Goal: Information Seeking & Learning: Learn about a topic

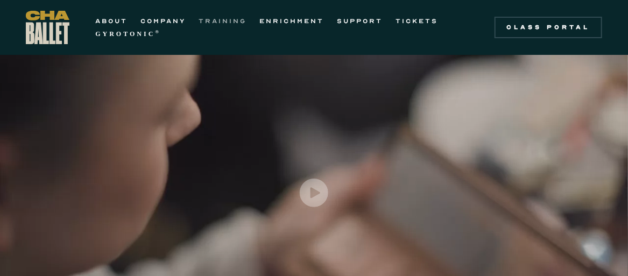
click at [207, 25] on link "TRAINING" at bounding box center [223, 21] width 48 height 13
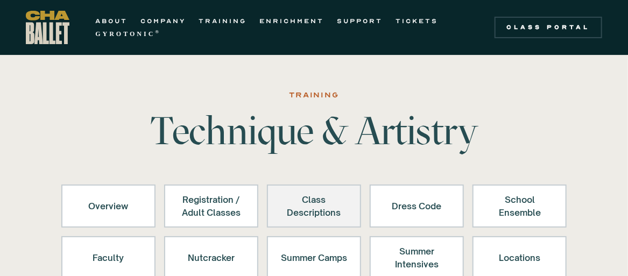
click at [294, 209] on div "Class Descriptions" at bounding box center [314, 206] width 66 height 26
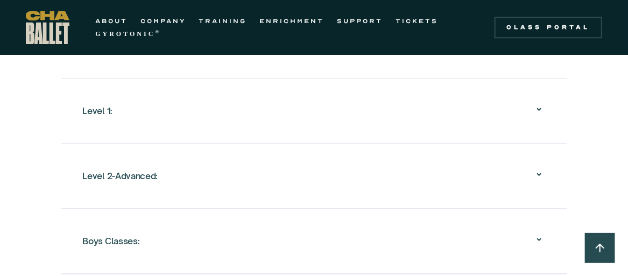
scroll to position [1202, 0]
click at [313, 242] on div "Boys Classes:" at bounding box center [314, 239] width 463 height 34
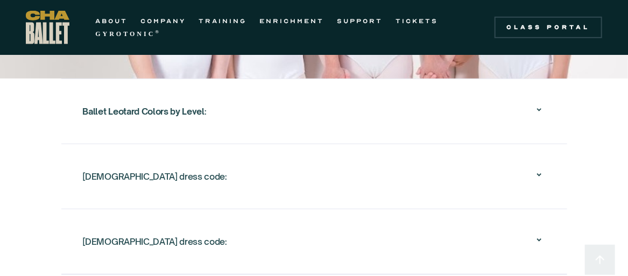
scroll to position [1861, 0]
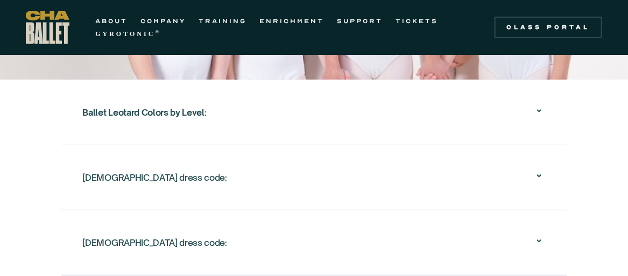
click at [536, 104] on icon at bounding box center [539, 110] width 13 height 13
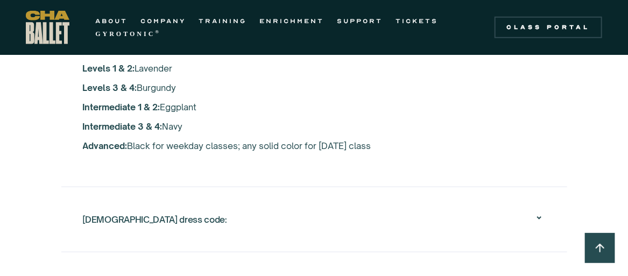
scroll to position [2082, 0]
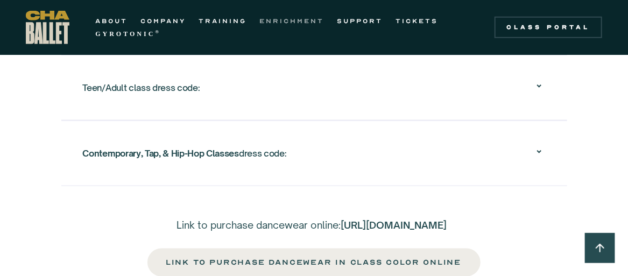
click at [308, 21] on link "ENRICHMENT" at bounding box center [291, 21] width 65 height 13
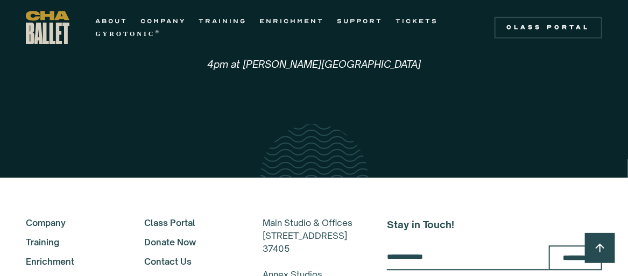
scroll to position [2662, 0]
